Goal: Information Seeking & Learning: Learn about a topic

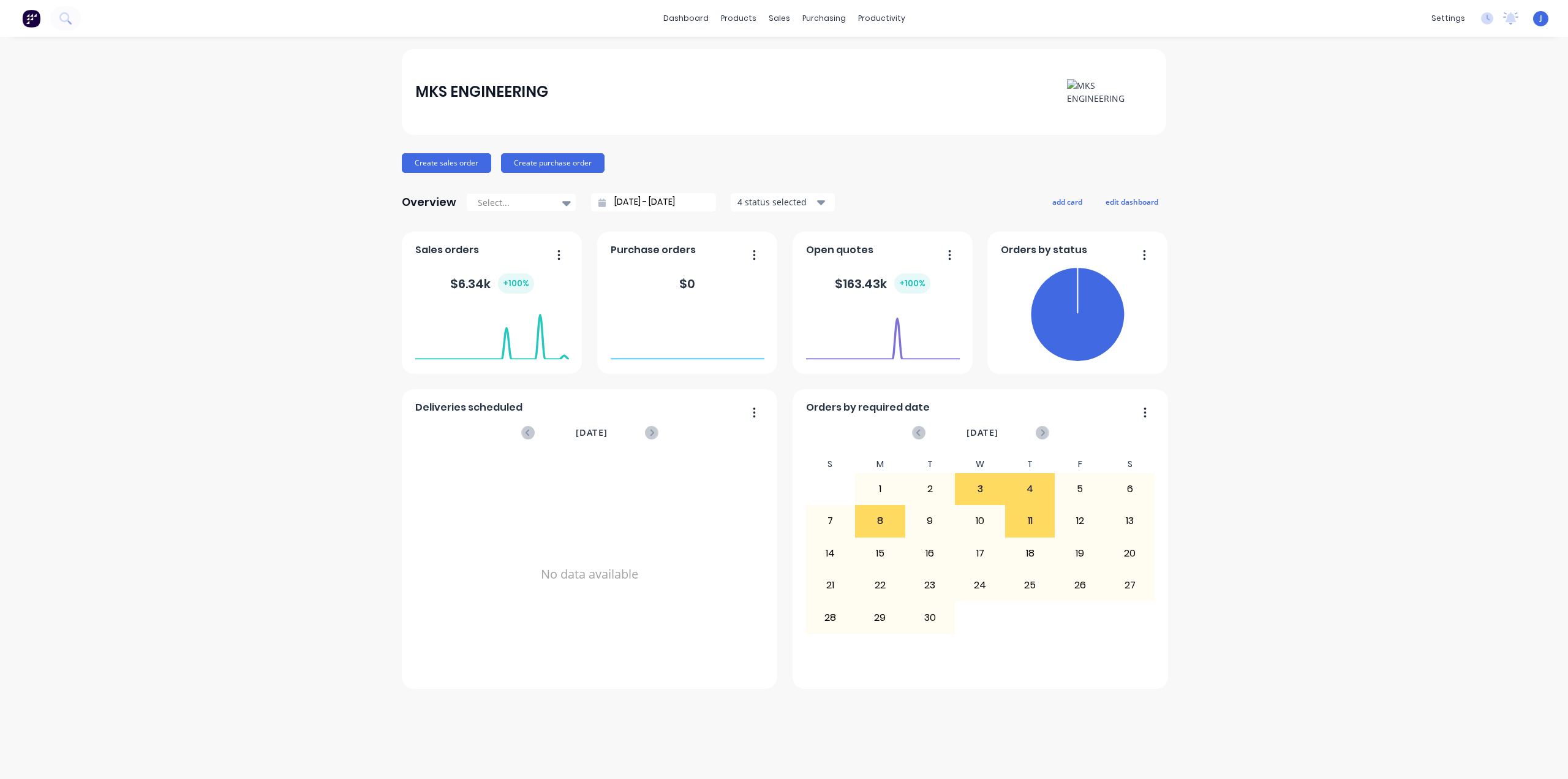
click at [1540, 17] on span "J" at bounding box center [1542, 18] width 3 height 11
click at [829, 53] on link "Purchase Orders" at bounding box center [875, 58] width 162 height 24
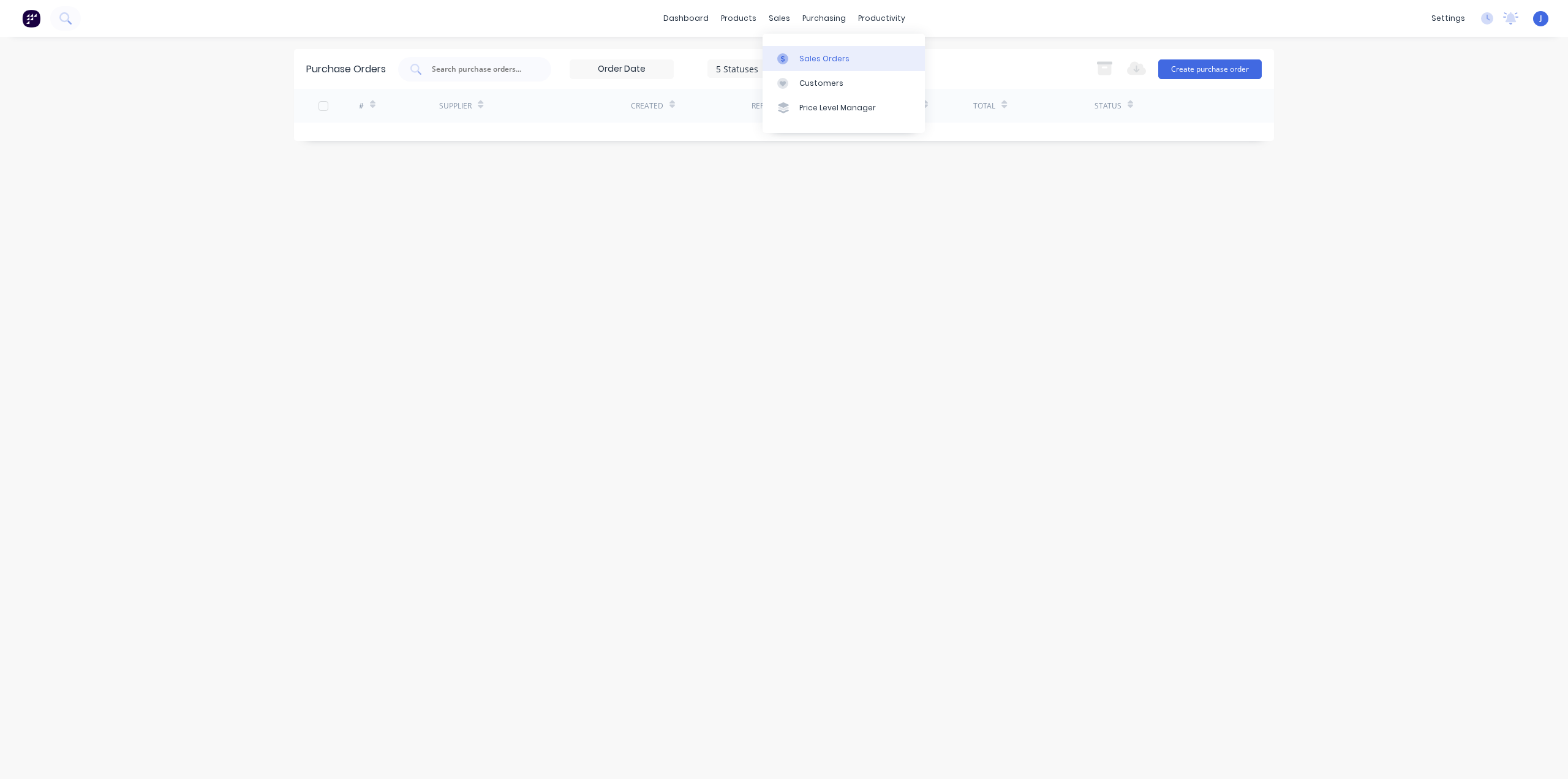
click at [802, 54] on div "Sales Orders" at bounding box center [824, 58] width 50 height 11
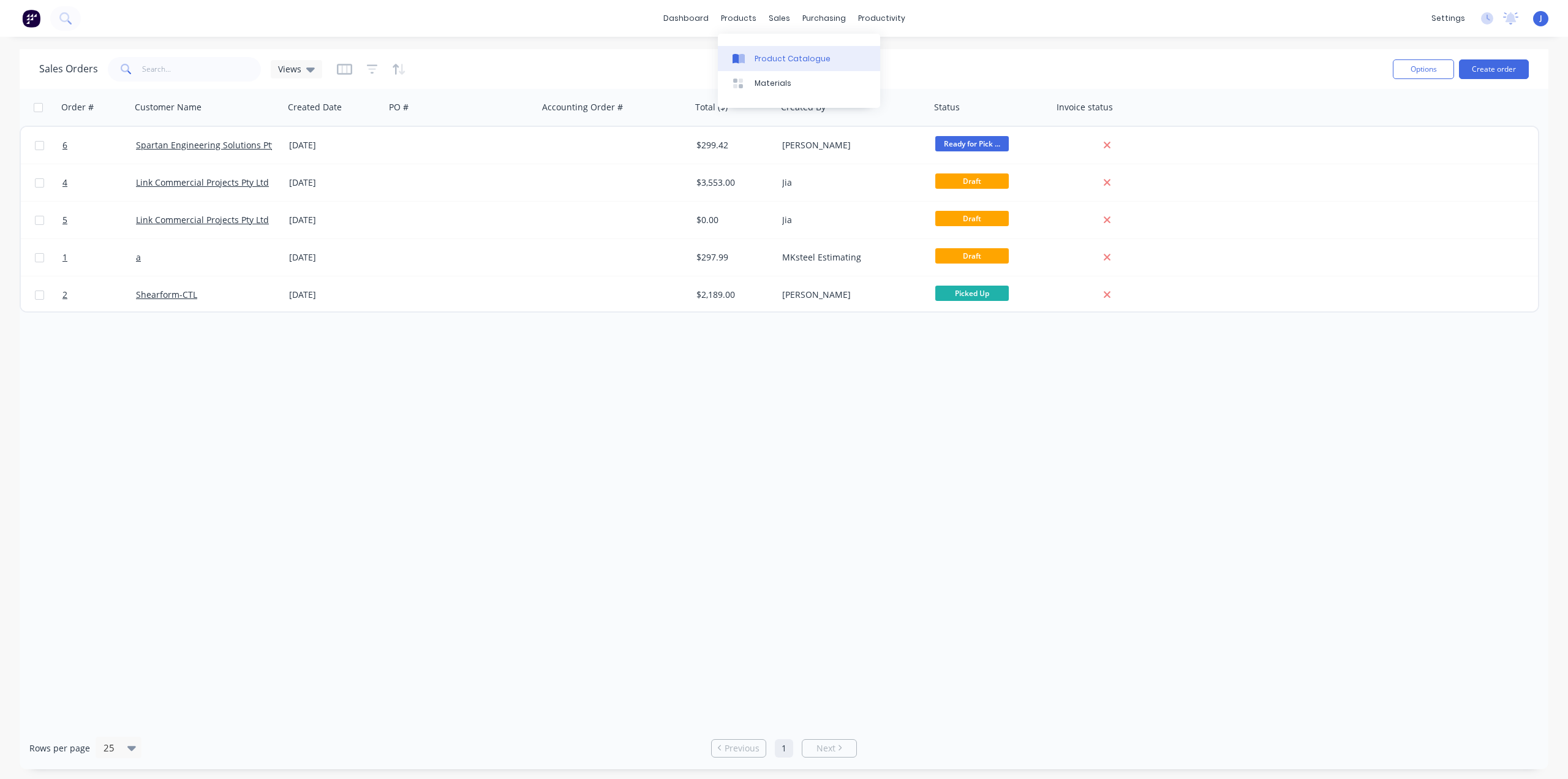
click at [761, 58] on div "Product Catalogue" at bounding box center [792, 58] width 76 height 11
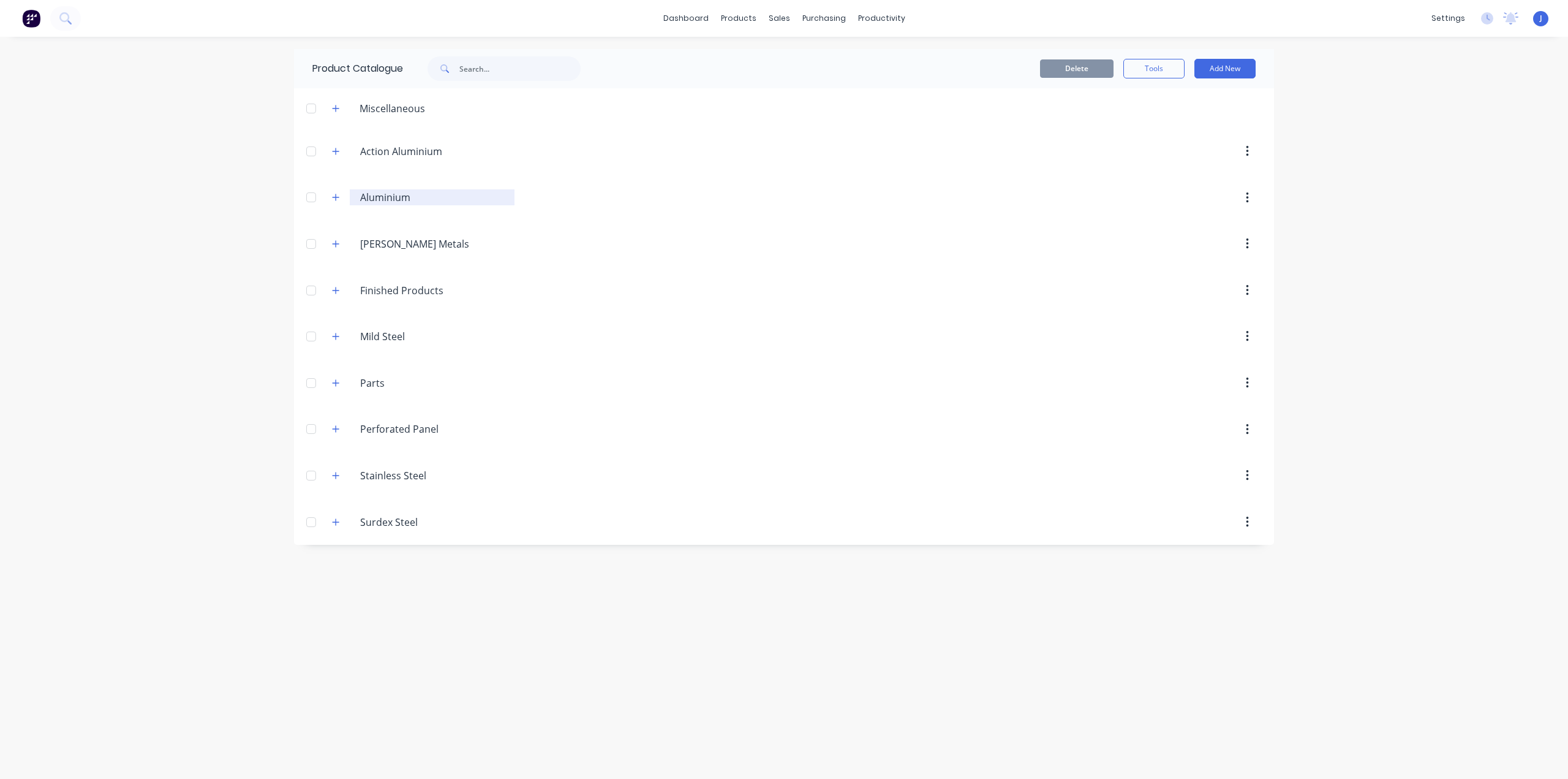
click at [372, 196] on input "Aluminium" at bounding box center [433, 198] width 145 height 15
click at [336, 198] on icon "button" at bounding box center [336, 198] width 7 height 7
click at [334, 247] on icon "button" at bounding box center [335, 244] width 7 height 9
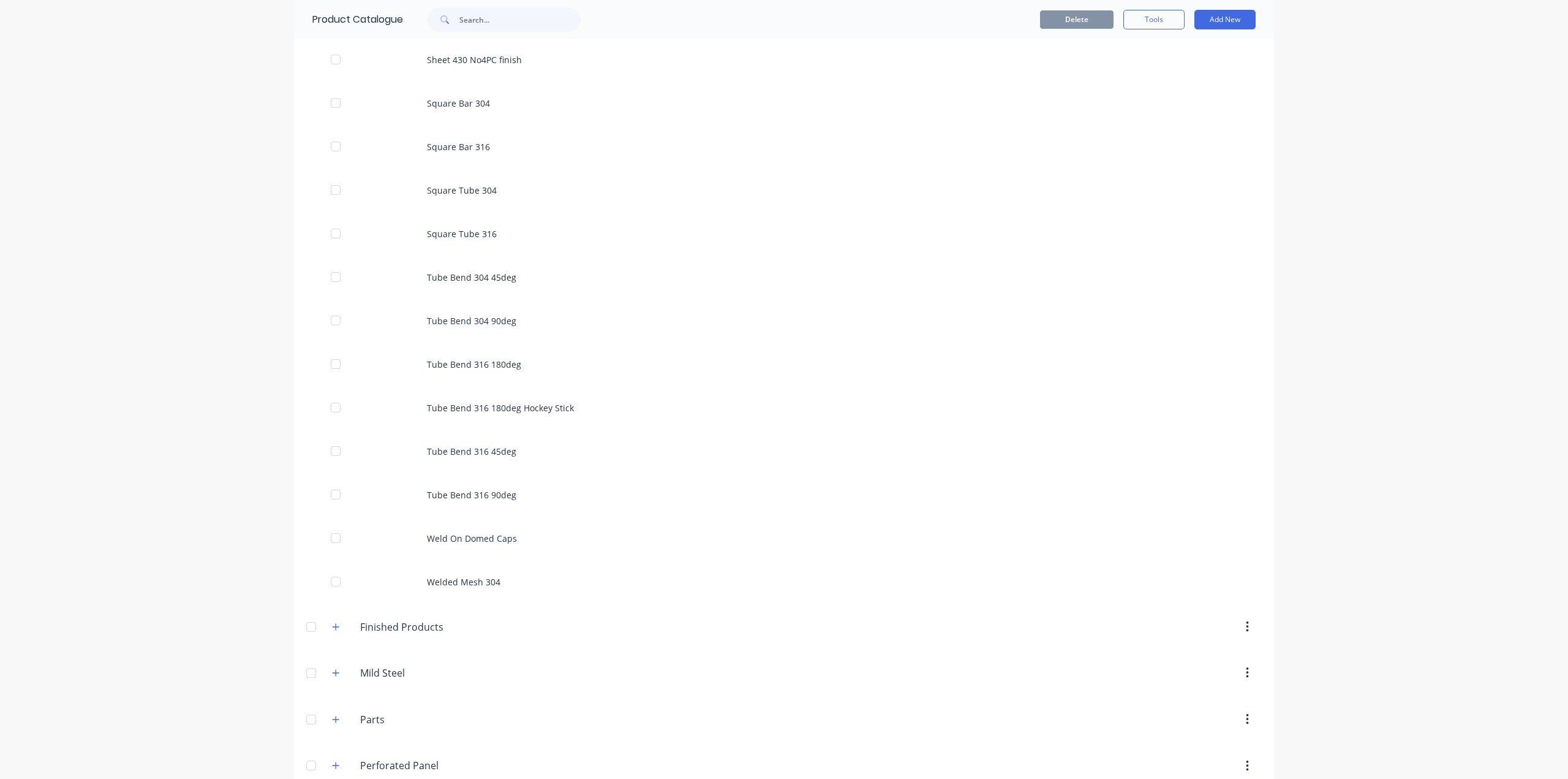
scroll to position [1779, 0]
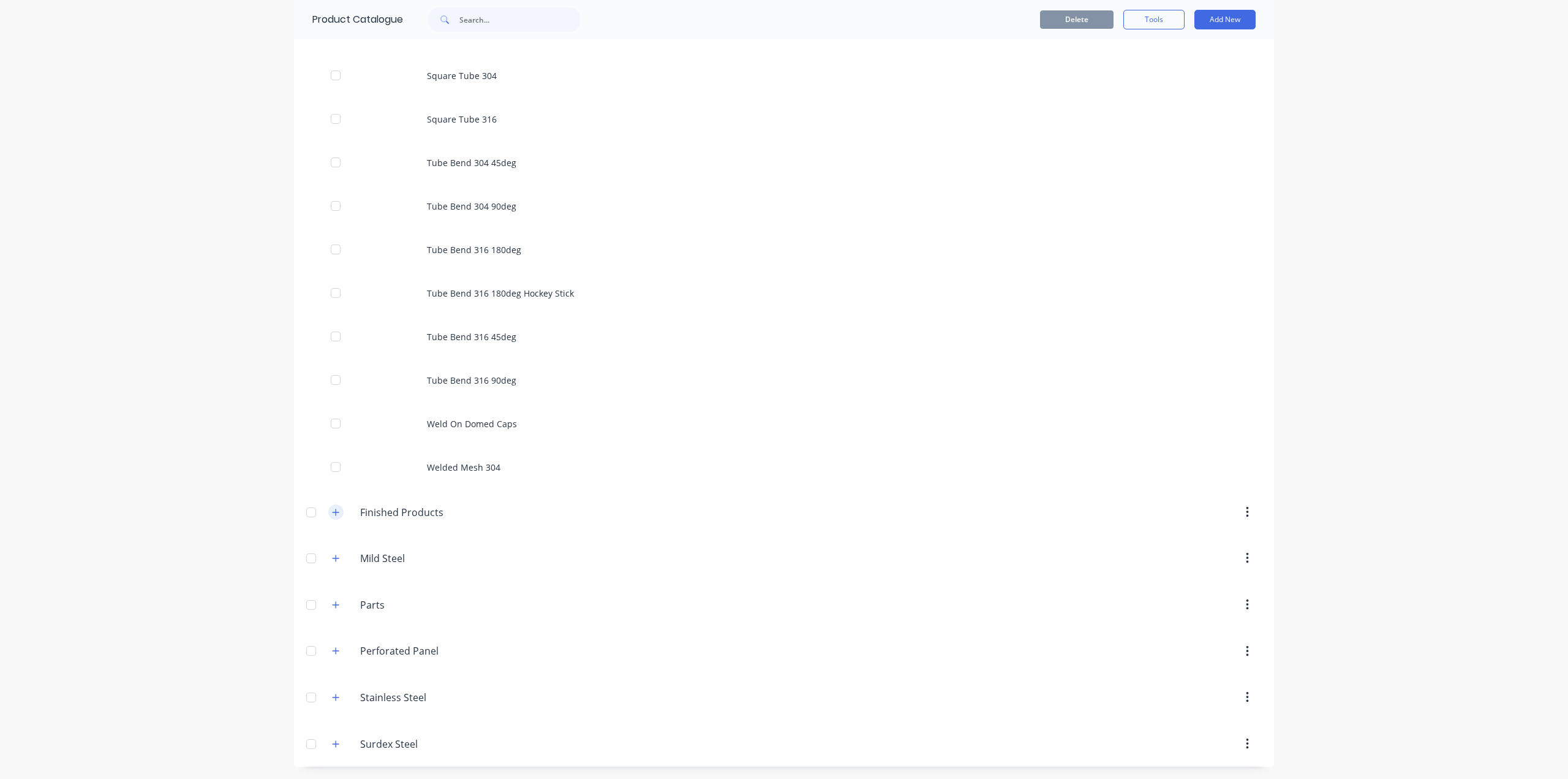
click at [332, 510] on icon "button" at bounding box center [335, 512] width 7 height 9
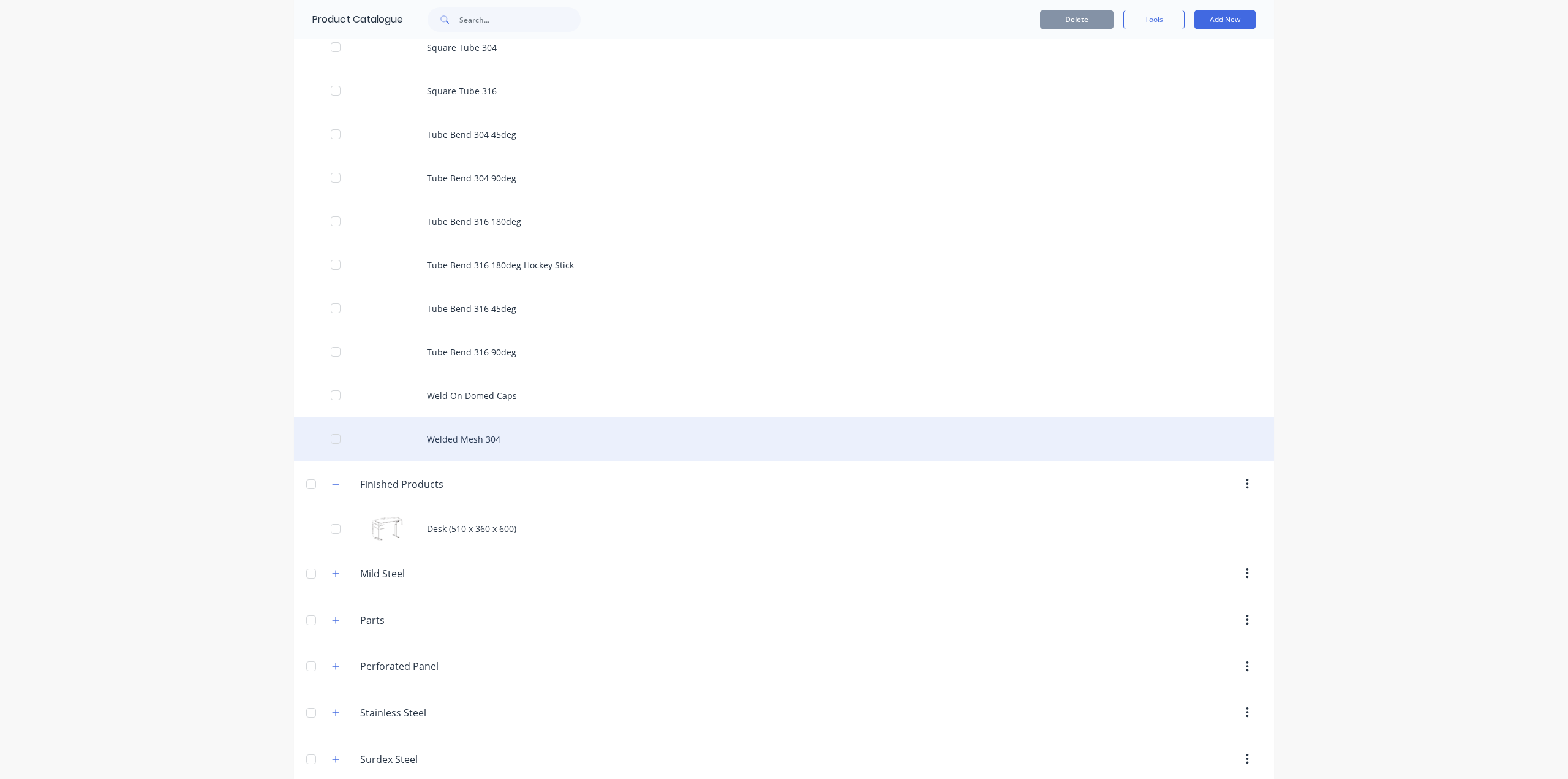
scroll to position [1823, 0]
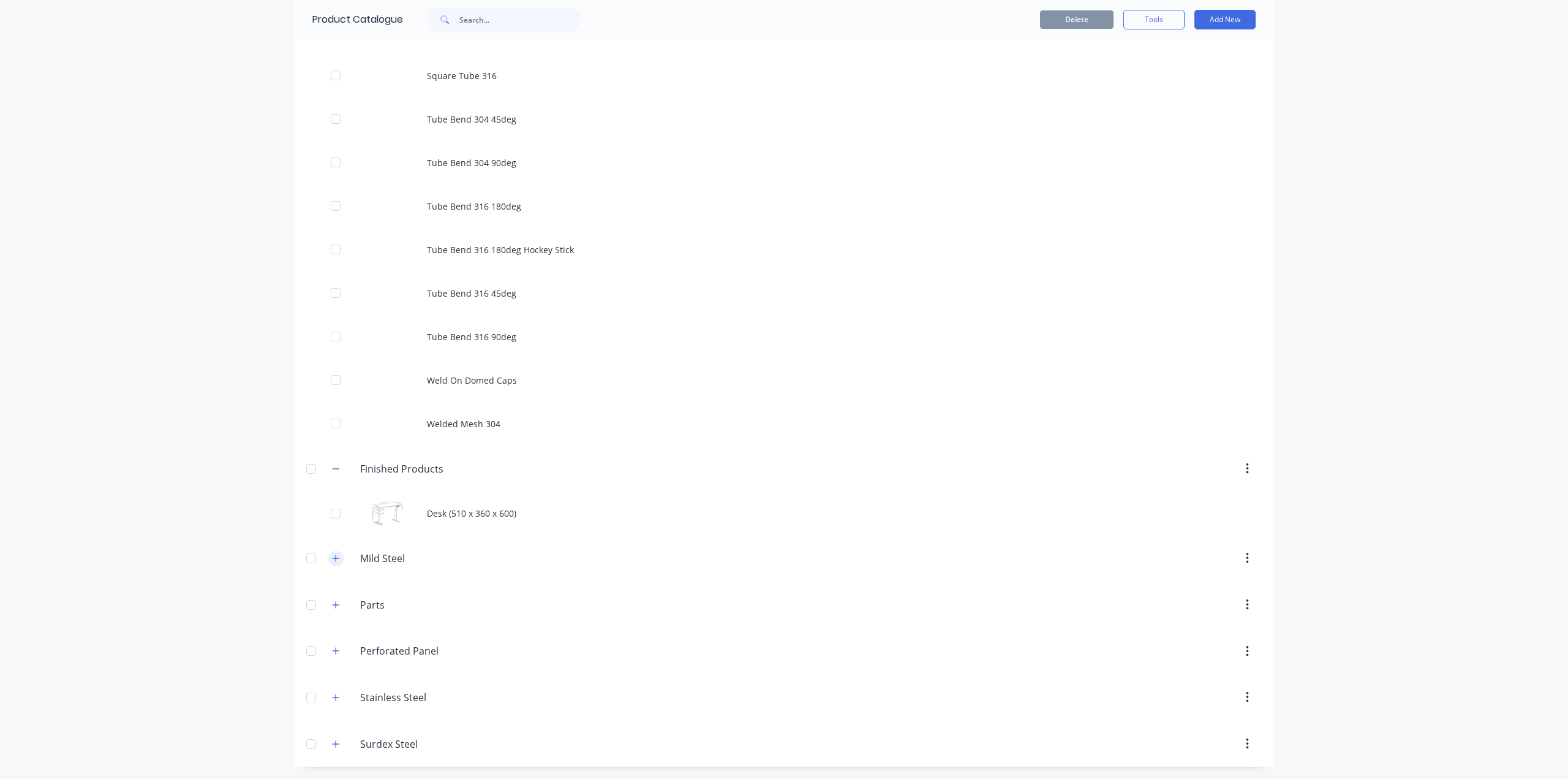
click at [332, 554] on icon "button" at bounding box center [335, 558] width 7 height 9
click at [332, 604] on icon "button" at bounding box center [335, 604] width 7 height 9
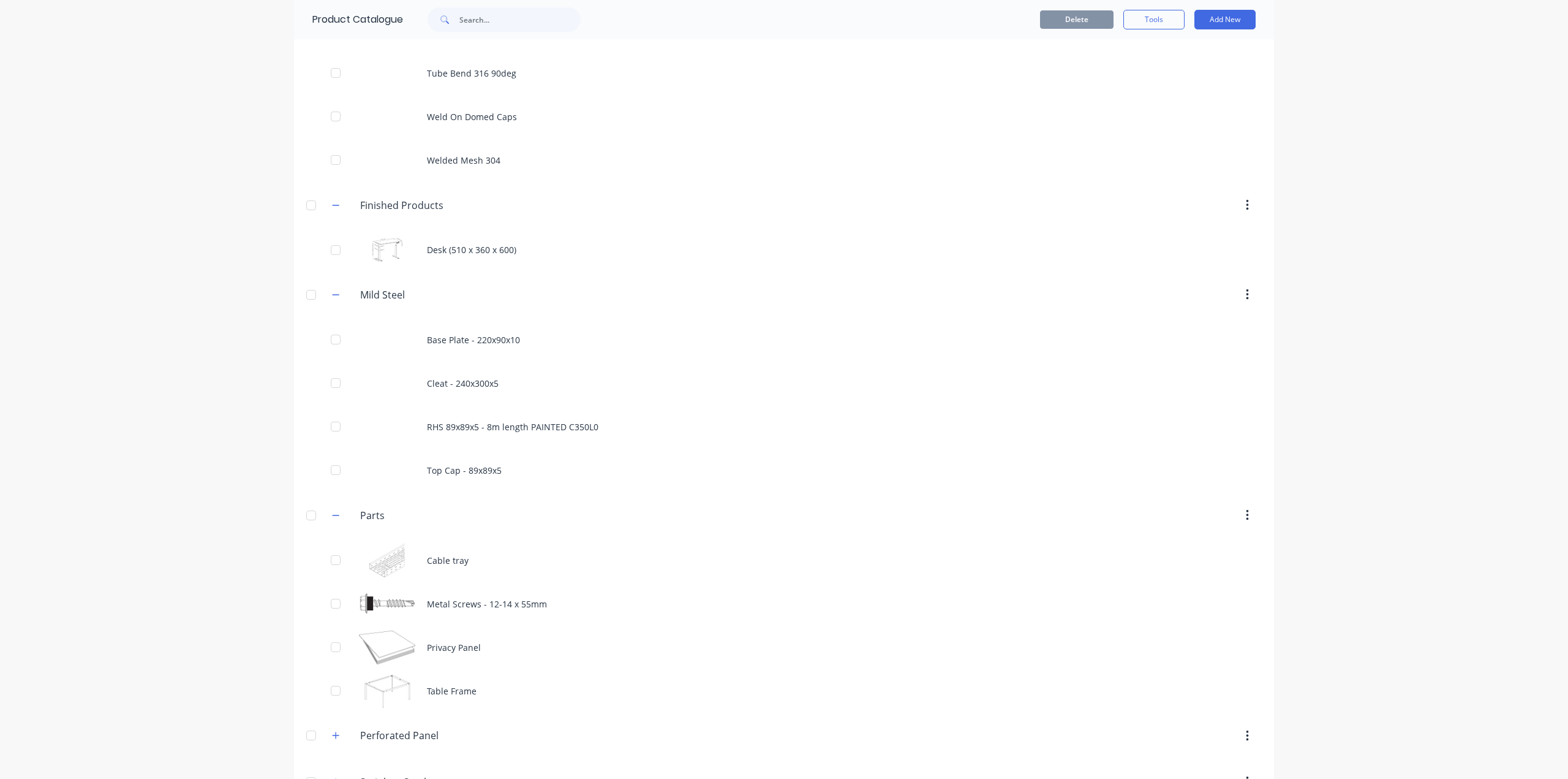
scroll to position [2171, 0]
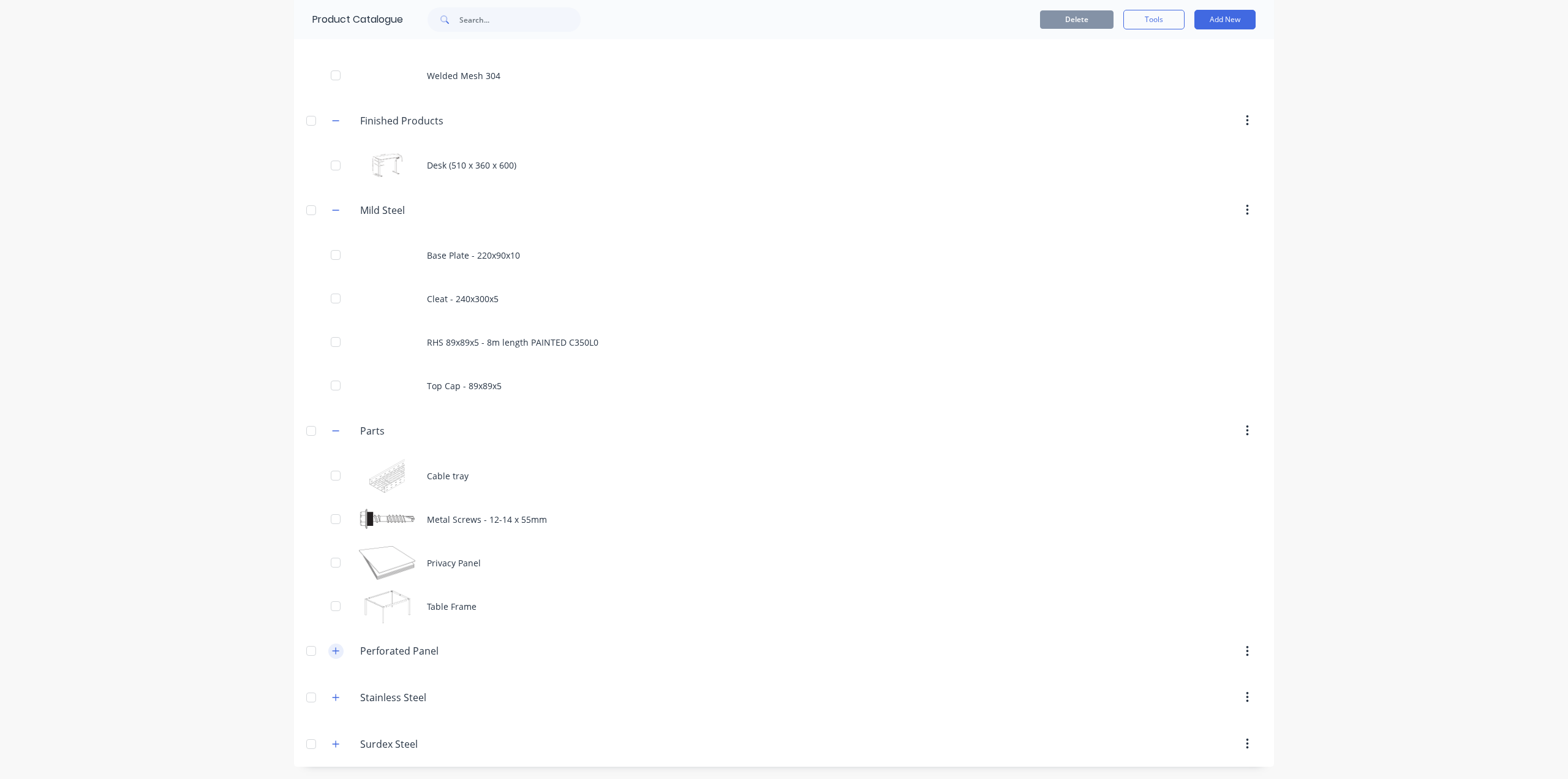
click at [334, 647] on icon "button" at bounding box center [335, 651] width 7 height 9
click at [335, 698] on icon "button" at bounding box center [335, 697] width 7 height 9
click at [340, 748] on div "Surdex.Steel Surdex Steel" at bounding box center [418, 744] width 192 height 22
click at [333, 744] on icon "button" at bounding box center [336, 744] width 7 height 7
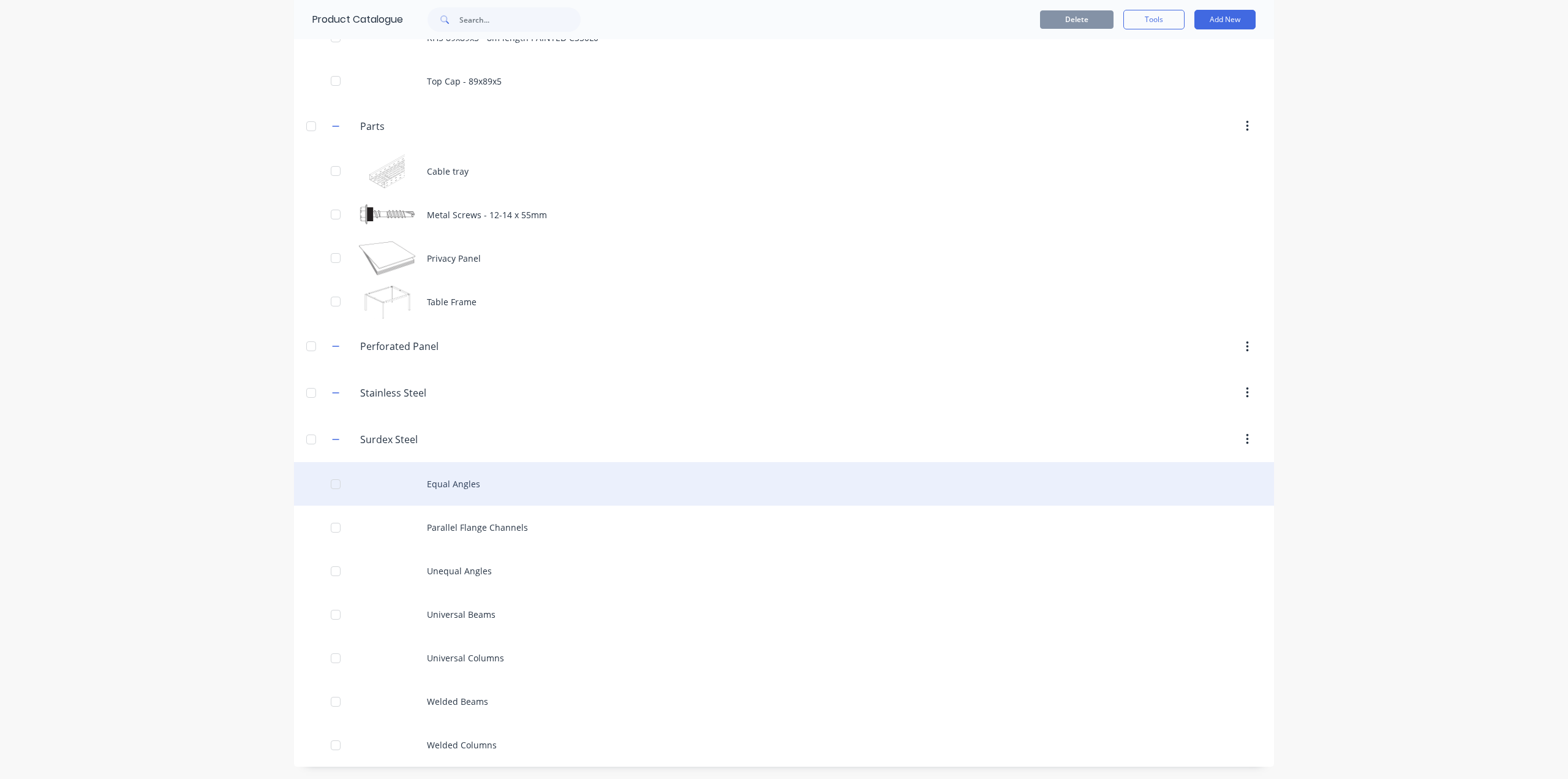
click at [448, 483] on div "Equal Angles" at bounding box center [784, 484] width 980 height 43
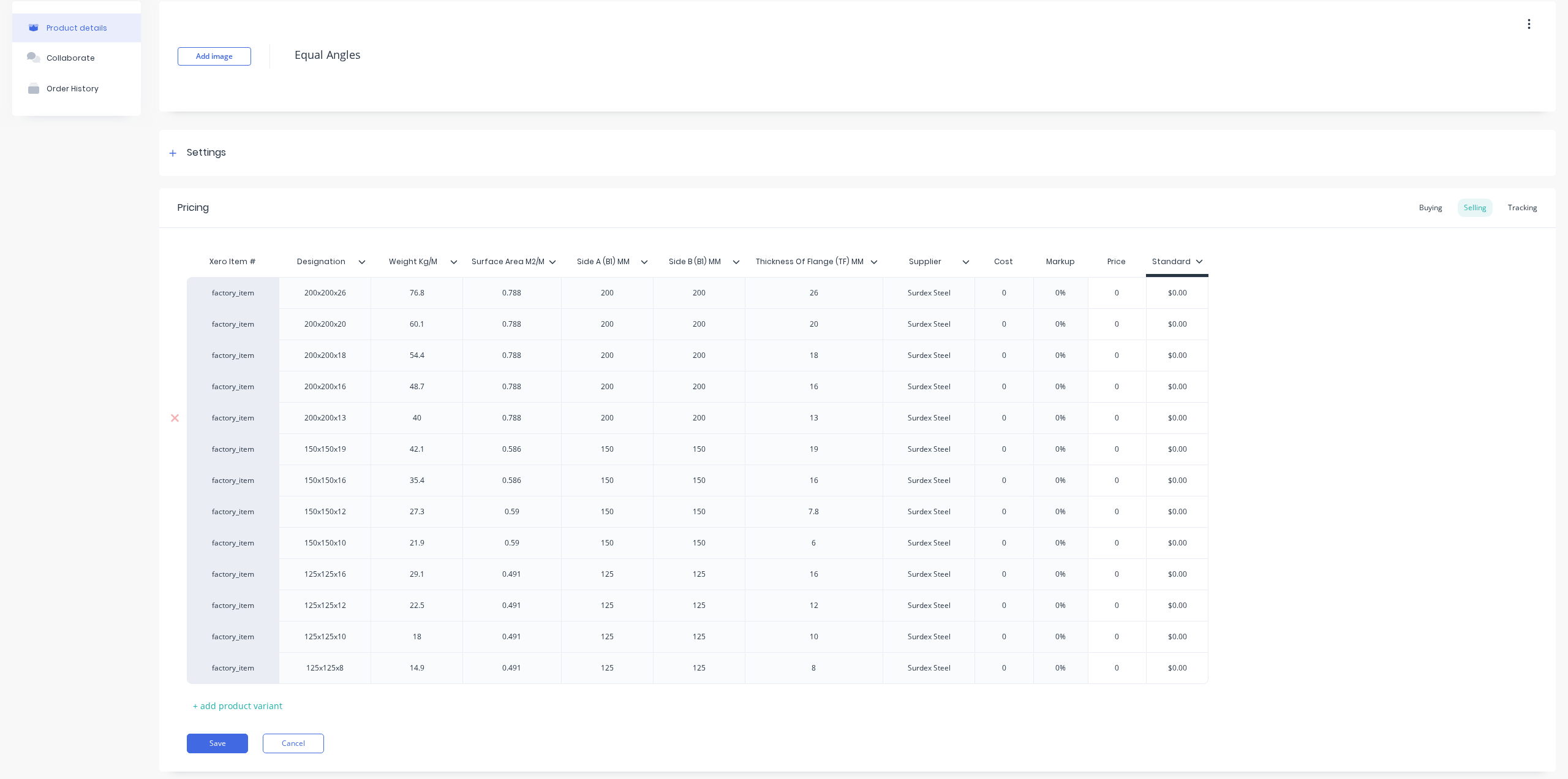
scroll to position [77, 0]
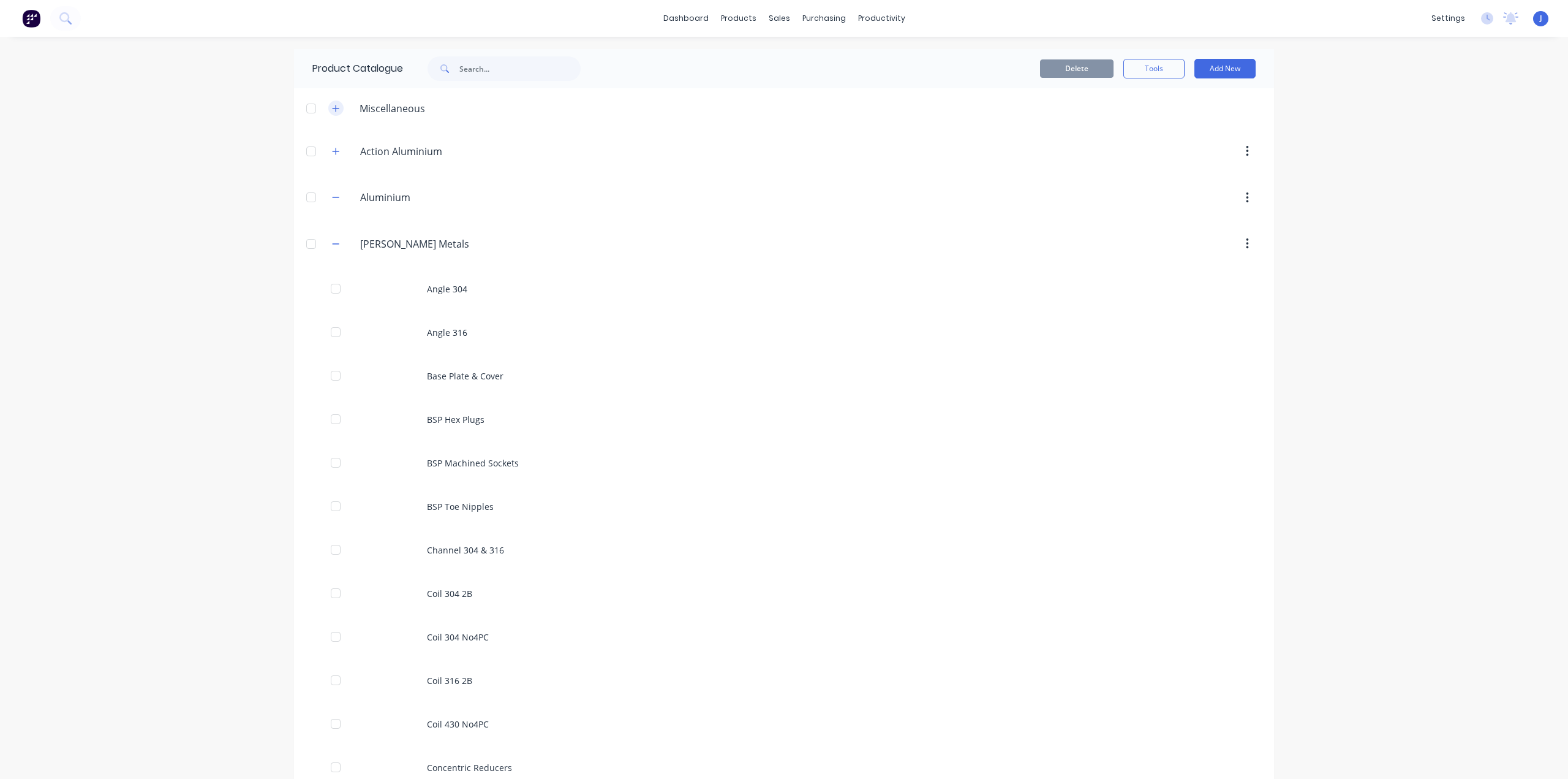
click at [333, 111] on icon "button" at bounding box center [336, 108] width 7 height 7
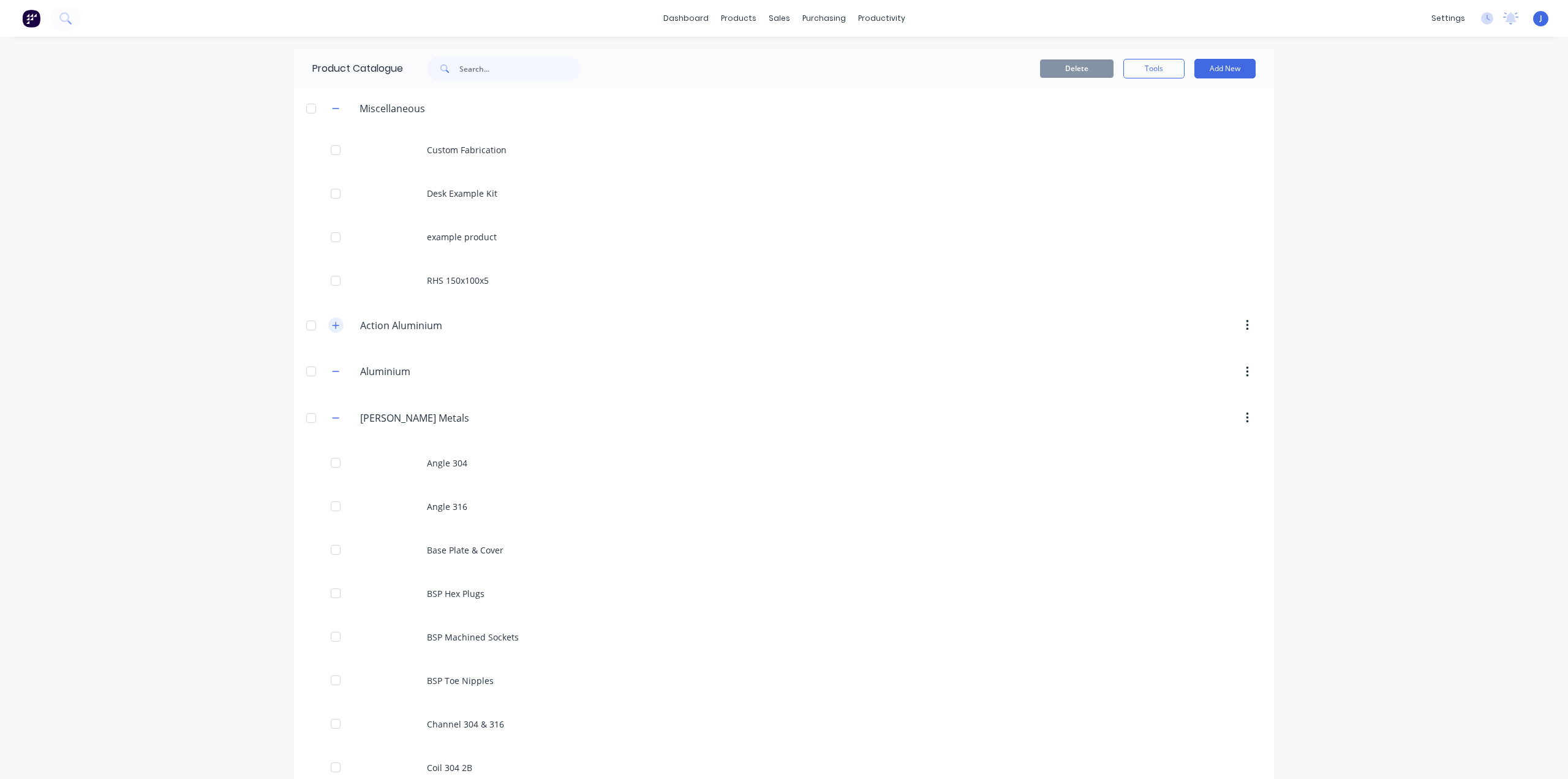
click at [333, 329] on icon "button" at bounding box center [335, 325] width 7 height 9
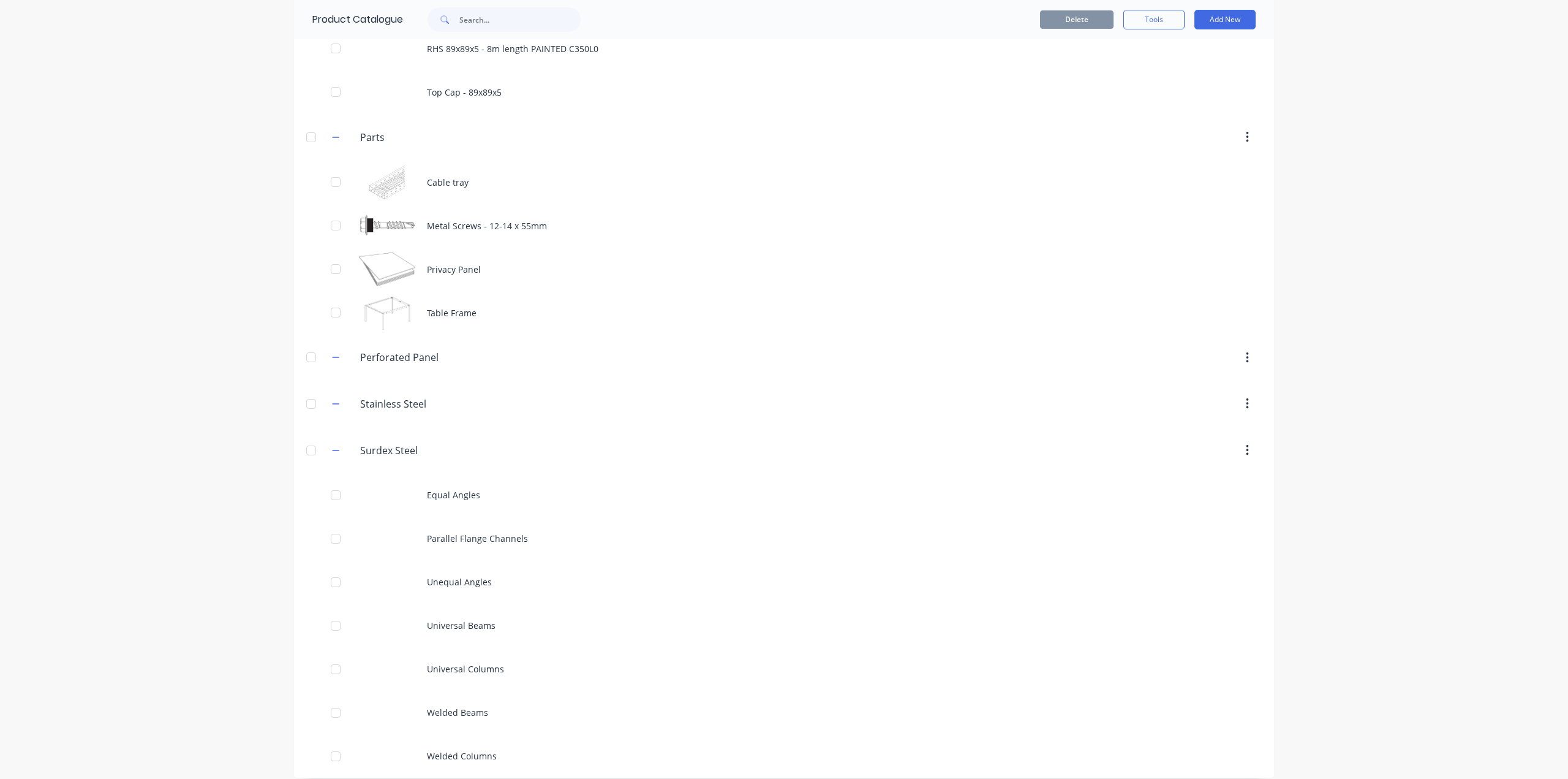
scroll to position [3998, 0]
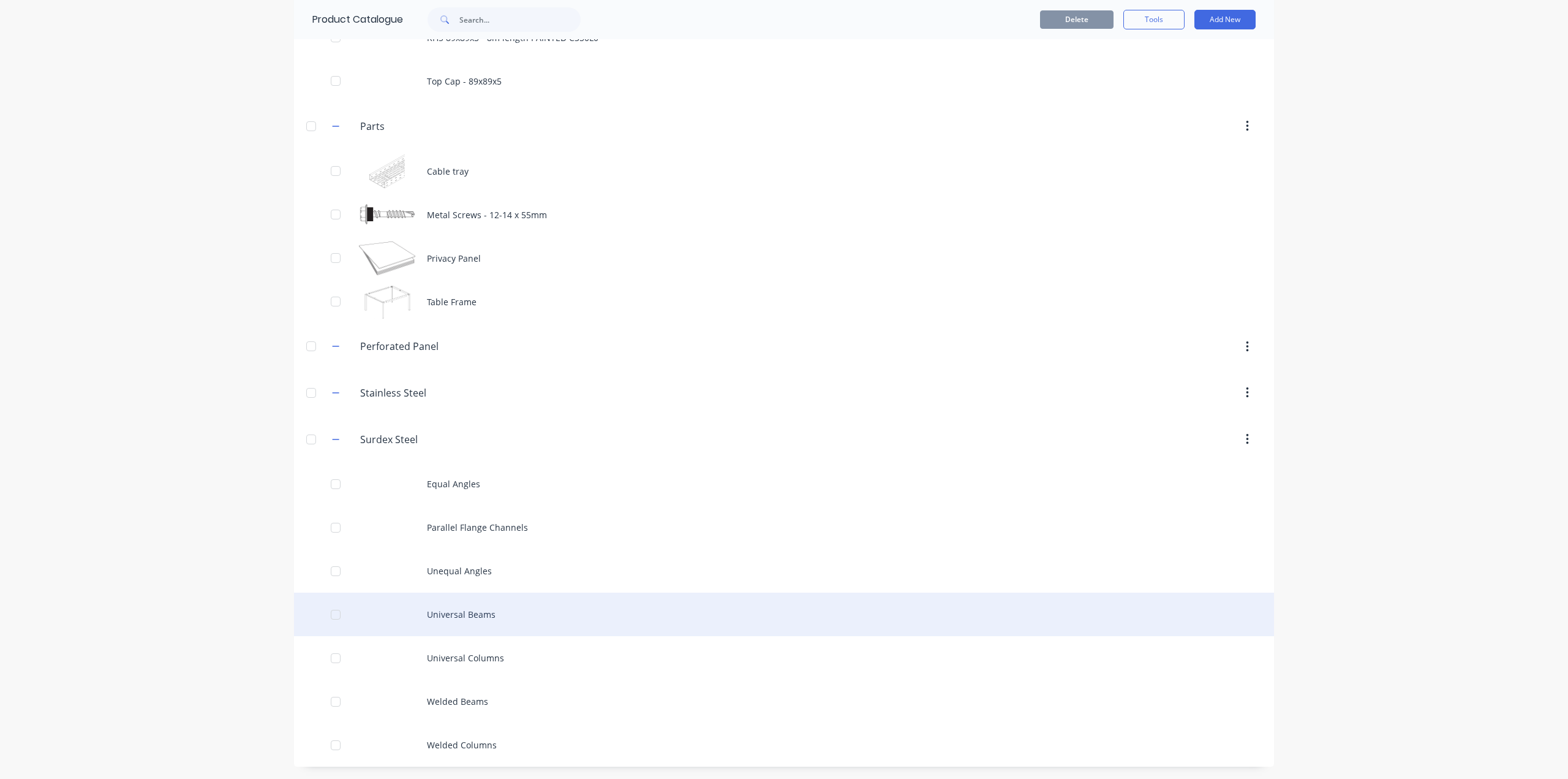
click at [464, 612] on div "Universal Beams" at bounding box center [784, 614] width 980 height 43
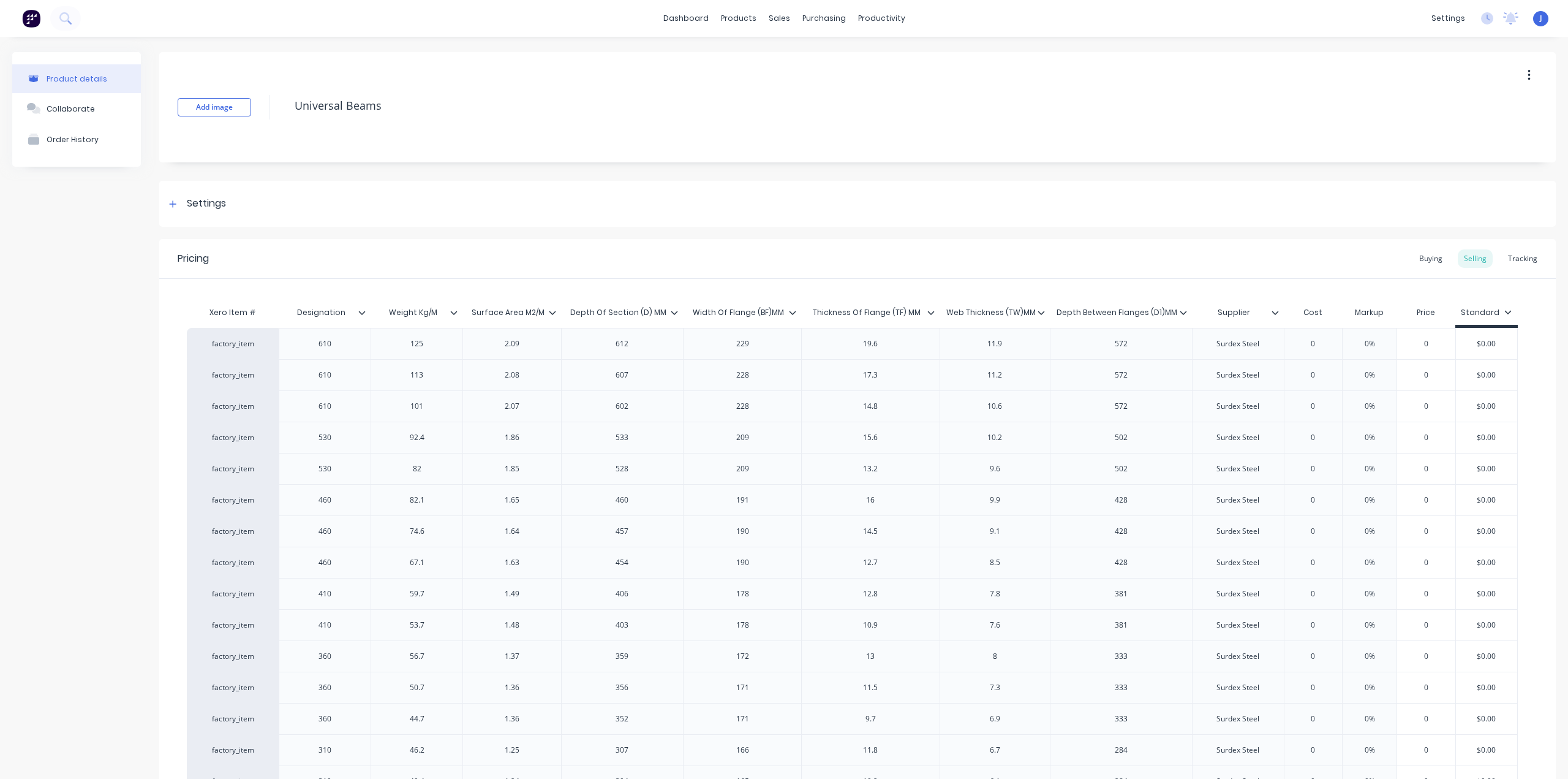
drag, startPoint x: 521, startPoint y: 353, endPoint x: 47, endPoint y: 321, distance: 475.1
click at [44, 322] on div "Product details Collaborate Order History" at bounding box center [76, 681] width 128 height 1257
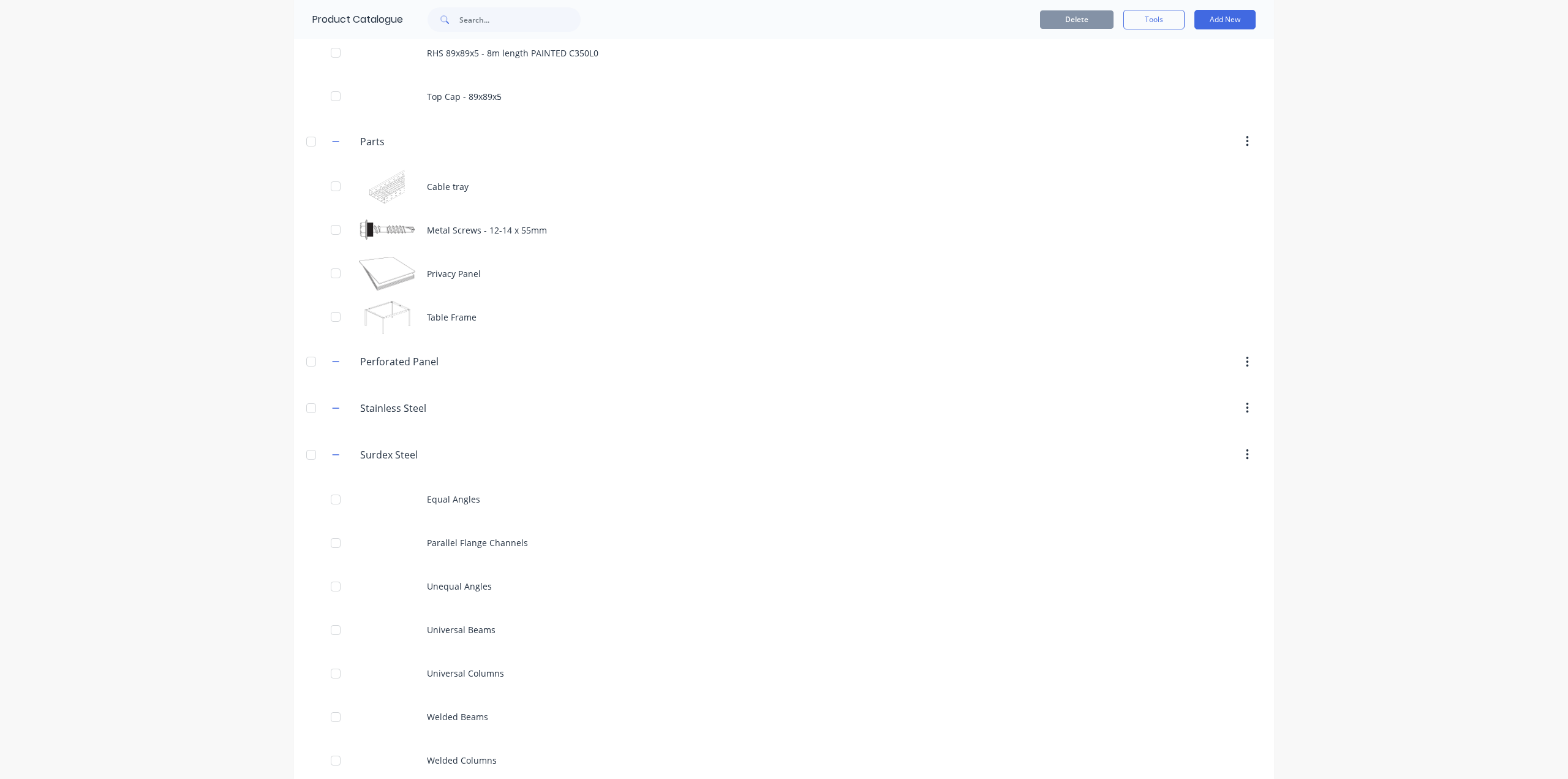
scroll to position [3998, 0]
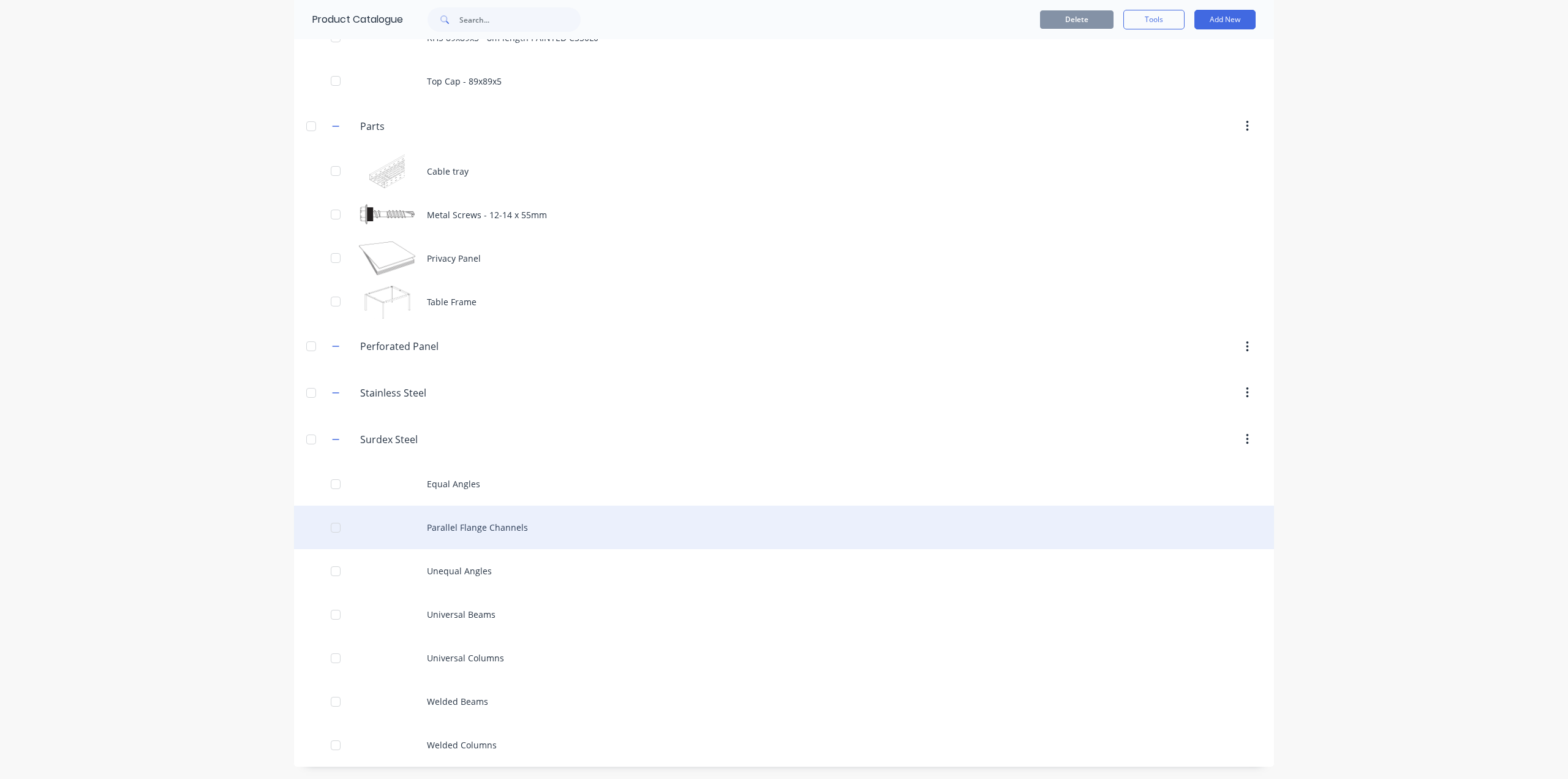
click at [464, 525] on div "Parallel Flange Channels" at bounding box center [784, 527] width 980 height 43
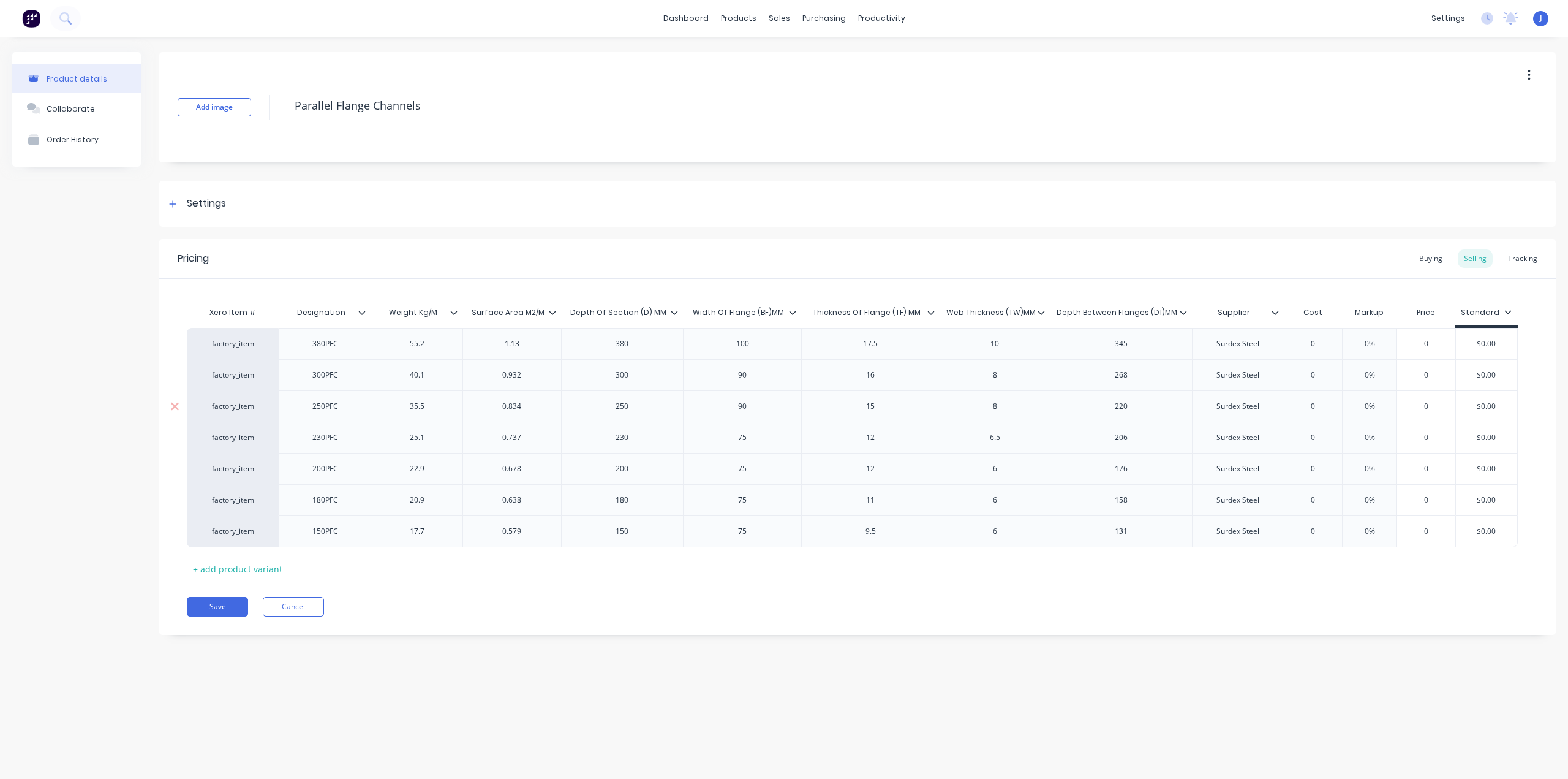
type textarea "x"
click at [1544, 18] on div "J MKS ENGINEERING Jia Administrator Profile Sign out" at bounding box center [1541, 18] width 16 height 16
drag, startPoint x: 1539, startPoint y: 17, endPoint x: 1531, endPoint y: 16, distance: 8.1
click at [1540, 17] on span "J" at bounding box center [1542, 18] width 3 height 11
